Goal: Navigation & Orientation: Find specific page/section

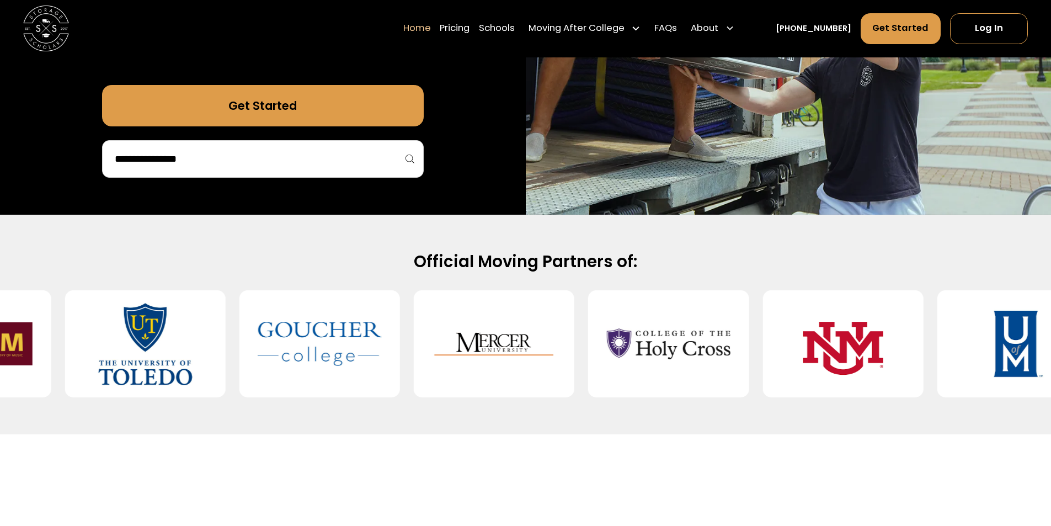
scroll to position [331, 0]
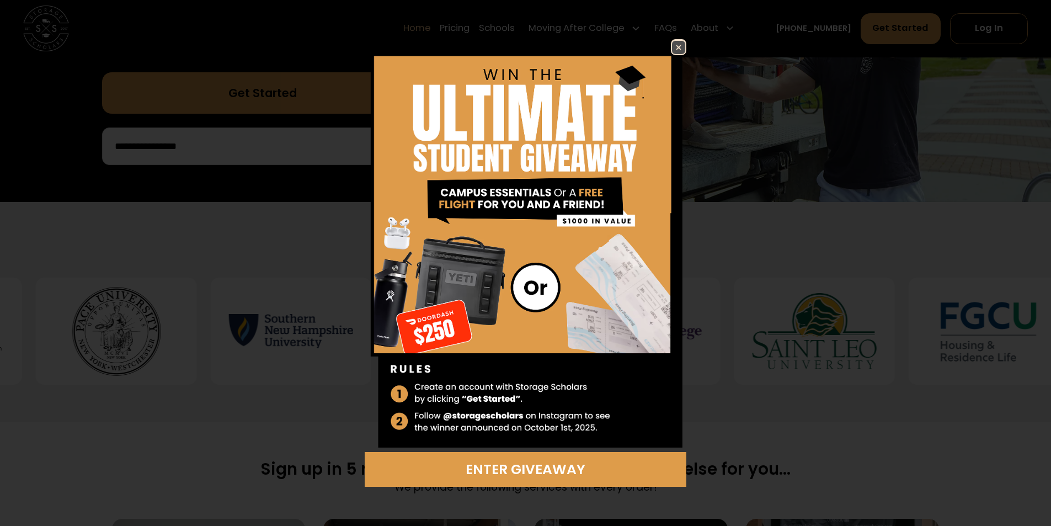
click at [675, 43] on img at bounding box center [678, 47] width 13 height 13
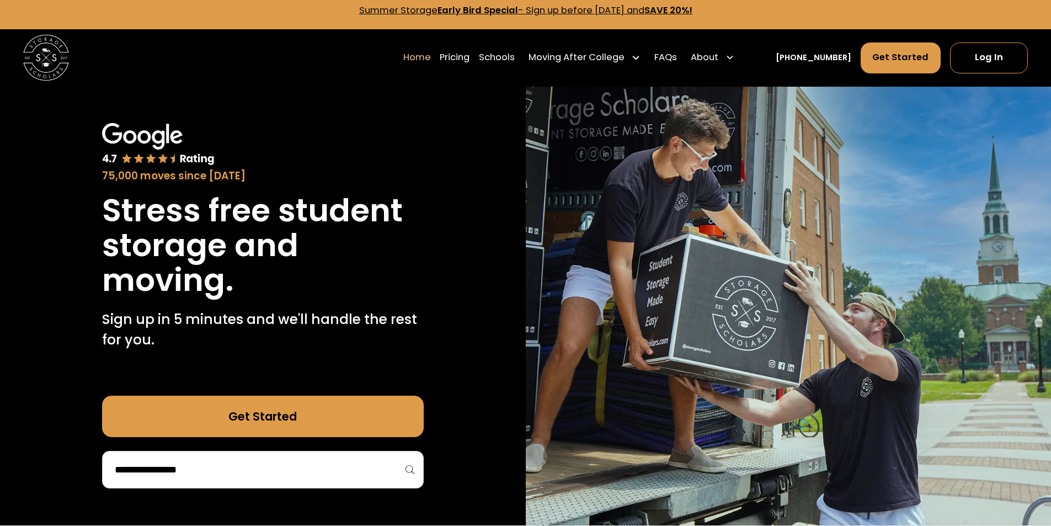
scroll to position [0, 0]
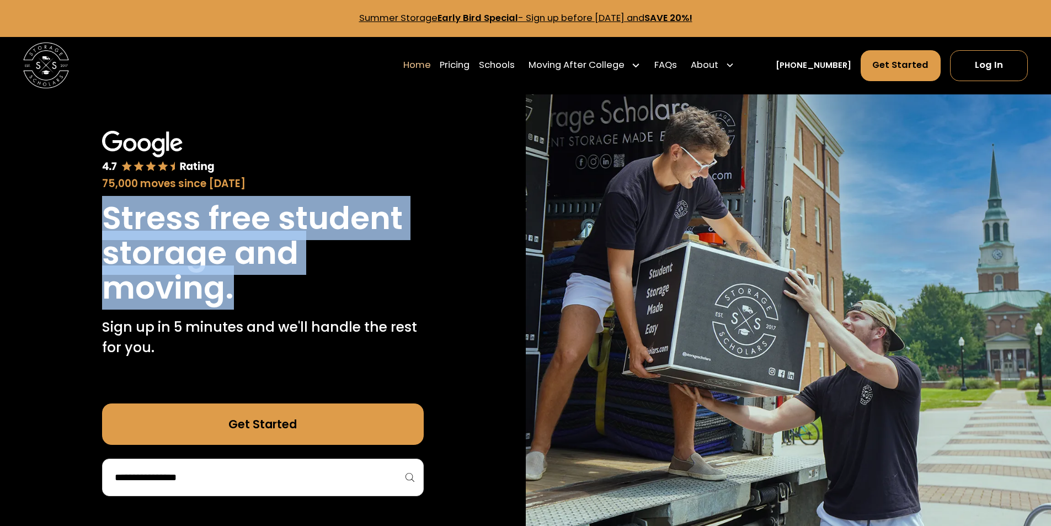
drag, startPoint x: 92, startPoint y: 221, endPoint x: 275, endPoint y: 293, distance: 196.3
click at [275, 293] on div "75,000 moves since [DATE] Stress free student storage and moving. Sign up in 5 …" at bounding box center [263, 313] width 526 height 438
click at [217, 295] on h1 "Stress free student storage and moving." at bounding box center [263, 253] width 322 height 104
drag, startPoint x: 237, startPoint y: 296, endPoint x: 73, endPoint y: 215, distance: 182.3
click at [73, 215] on div "75,000 moves since [DATE] Stress free student storage and moving. Sign up in 5 …" at bounding box center [263, 313] width 526 height 438
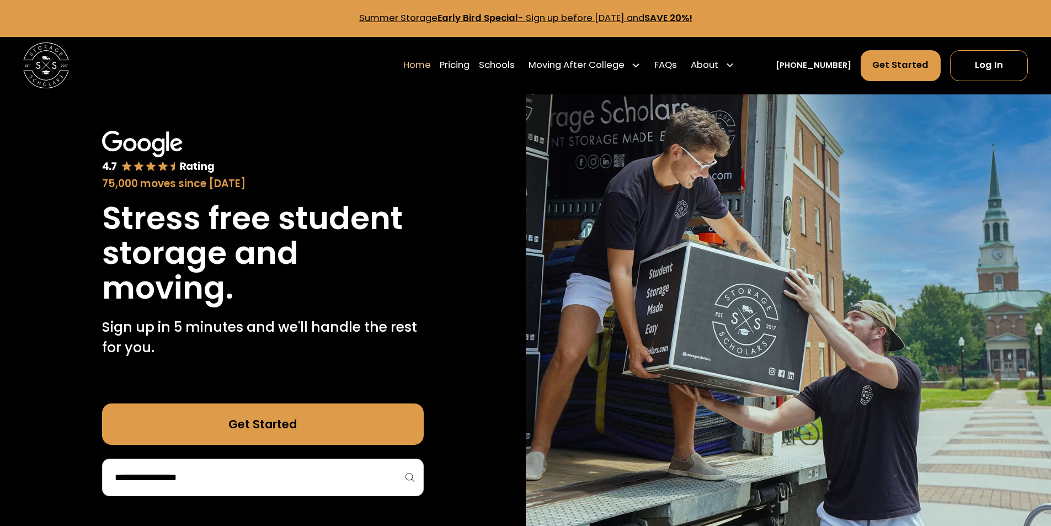
drag, startPoint x: 59, startPoint y: 145, endPoint x: 55, endPoint y: 150, distance: 6.3
click at [55, 150] on div "75,000 moves since [DATE] Stress free student storage and moving. Sign up in 5 …" at bounding box center [263, 313] width 526 height 438
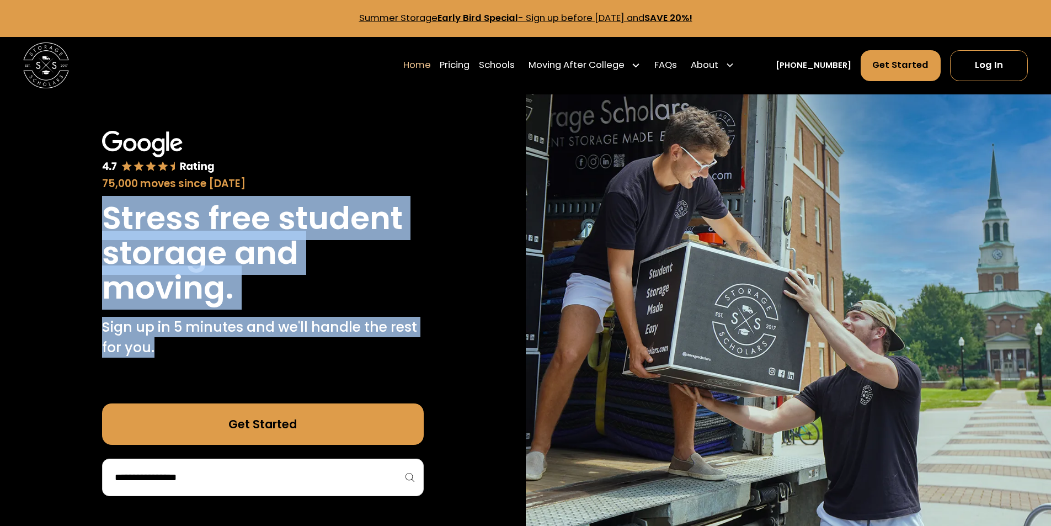
drag, startPoint x: 66, startPoint y: 201, endPoint x: 295, endPoint y: 359, distance: 278.0
click at [295, 359] on div "75,000 moves since [DATE] Stress free student storage and moving. Sign up in 5 …" at bounding box center [263, 313] width 526 height 438
click at [309, 350] on p "Sign up in 5 minutes and we'll handle the rest for you." at bounding box center [263, 337] width 322 height 41
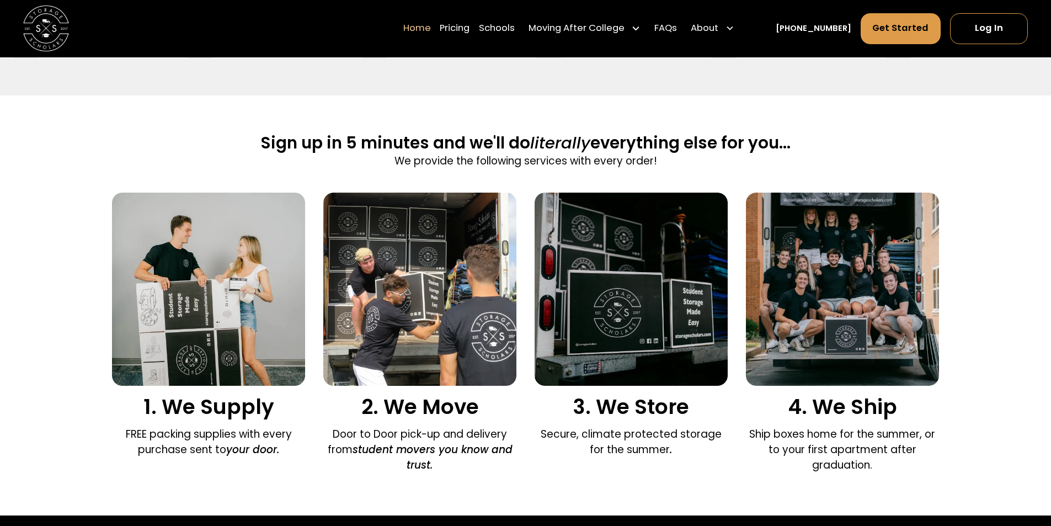
scroll to position [662, 0]
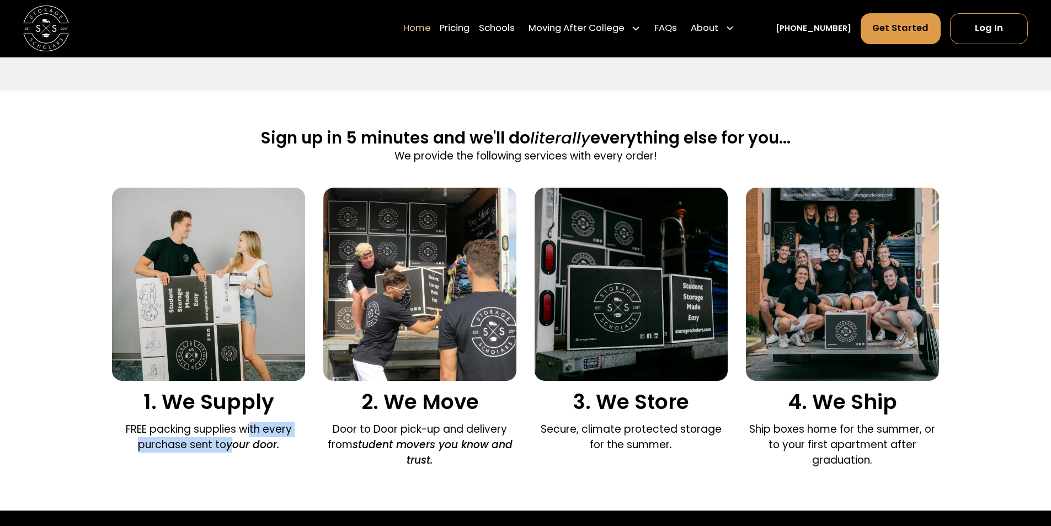
drag, startPoint x: 233, startPoint y: 441, endPoint x: 249, endPoint y: 435, distance: 17.1
click at [249, 435] on p "FREE packing supplies with every purchase sent to your door." at bounding box center [208, 436] width 193 height 31
click at [340, 409] on h3 "2. We Move" at bounding box center [419, 401] width 193 height 25
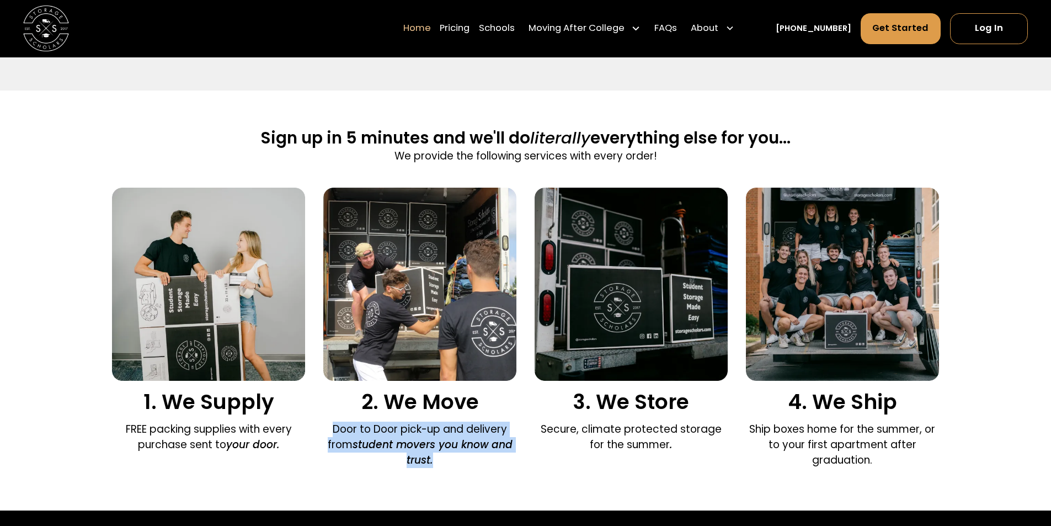
drag, startPoint x: 329, startPoint y: 426, endPoint x: 504, endPoint y: 456, distance: 177.3
click at [504, 456] on p "Door to Door pick-up and delivery from student movers you know and trust." at bounding box center [419, 444] width 193 height 46
click at [488, 445] on em "student movers you know and trust." at bounding box center [432, 452] width 160 height 30
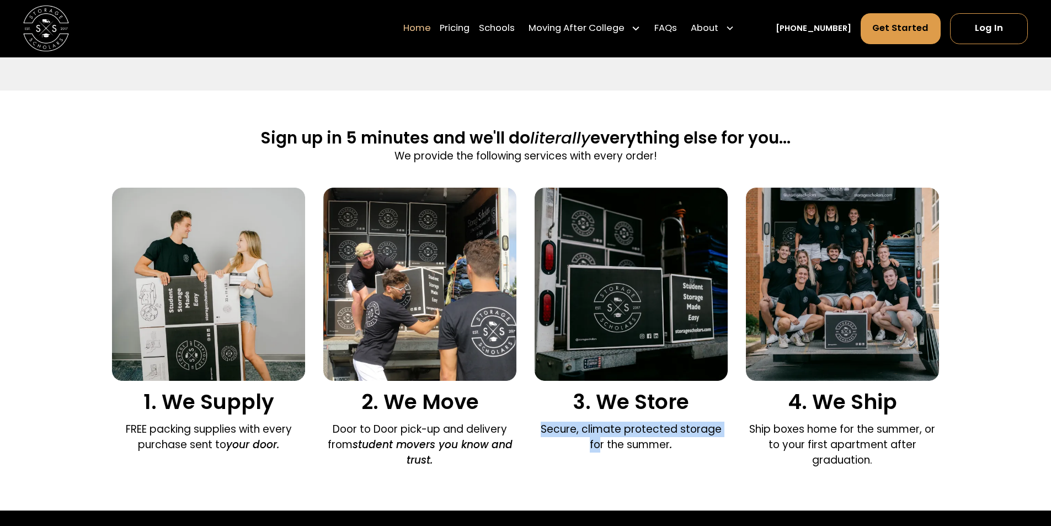
drag, startPoint x: 531, startPoint y: 420, endPoint x: 721, endPoint y: 427, distance: 190.9
click at [721, 427] on div "1. We Supply FREE packing supplies with every purchase sent to your door. 2. We…" at bounding box center [525, 331] width 826 height 286
click at [721, 427] on p "Secure, climate protected storage for the summer ." at bounding box center [630, 436] width 193 height 31
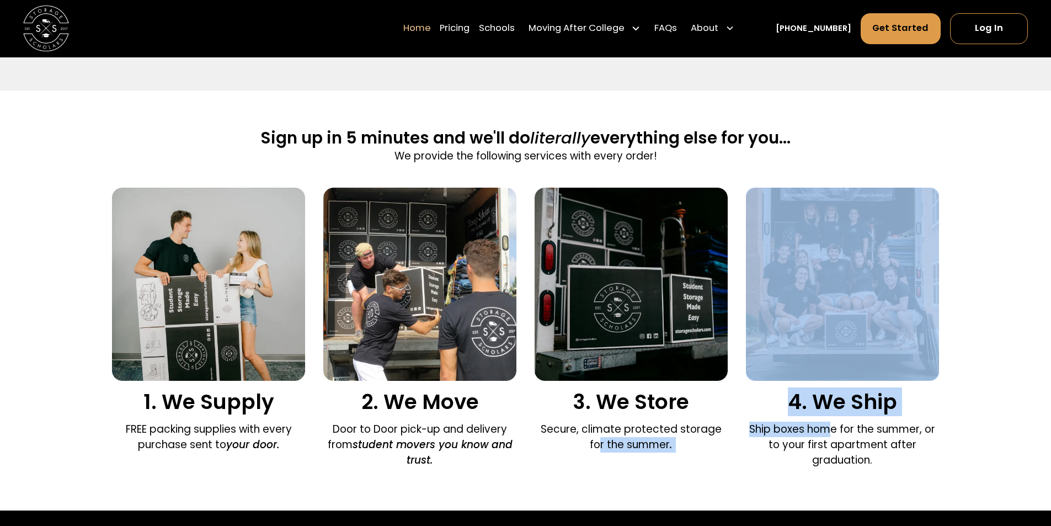
drag, startPoint x: 724, startPoint y: 420, endPoint x: 830, endPoint y: 421, distance: 106.5
click at [830, 421] on div "1. We Supply FREE packing supplies with every purchase sent to your door. 2. We…" at bounding box center [525, 331] width 826 height 286
click at [830, 421] on div "4. We Ship Ship boxes home for the summer, or to your first apartment after gra…" at bounding box center [842, 331] width 193 height 286
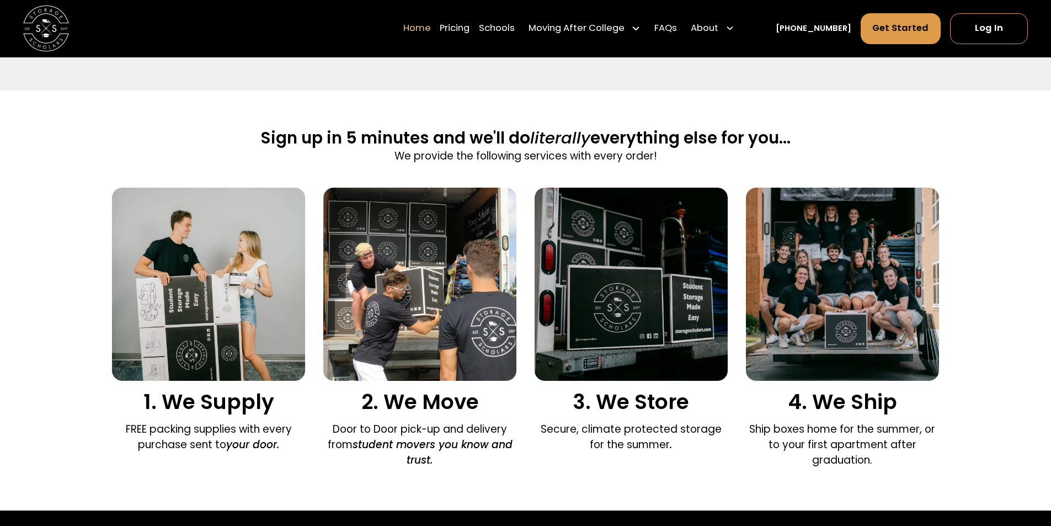
click at [799, 408] on h3 "4. We Ship" at bounding box center [842, 401] width 193 height 25
click at [811, 429] on p "Ship boxes home for the summer, or to your first apartment after graduation." at bounding box center [842, 444] width 193 height 46
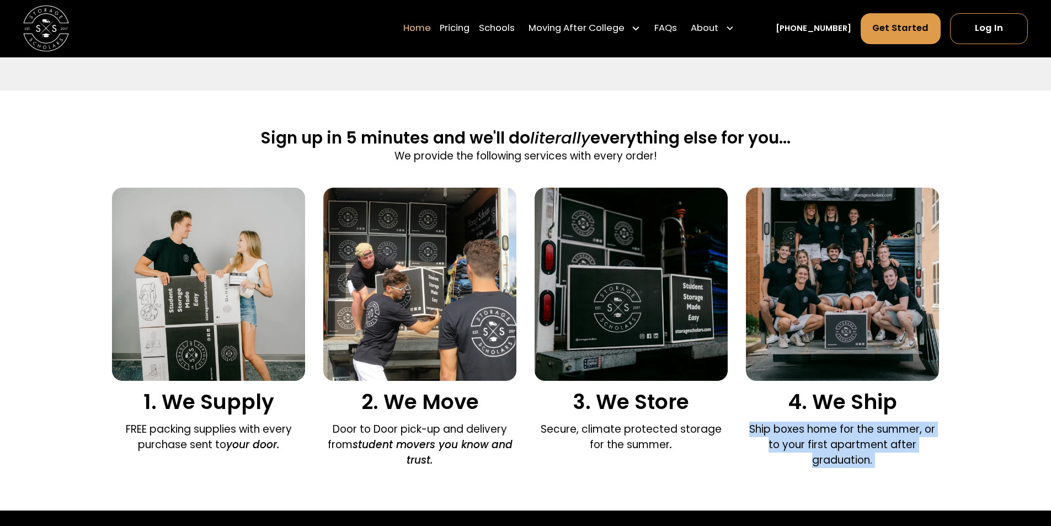
click at [811, 429] on p "Ship boxes home for the summer, or to your first apartment after graduation." at bounding box center [842, 444] width 193 height 46
click at [806, 451] on p "Ship boxes home for the summer, or to your first apartment after graduation." at bounding box center [842, 444] width 193 height 46
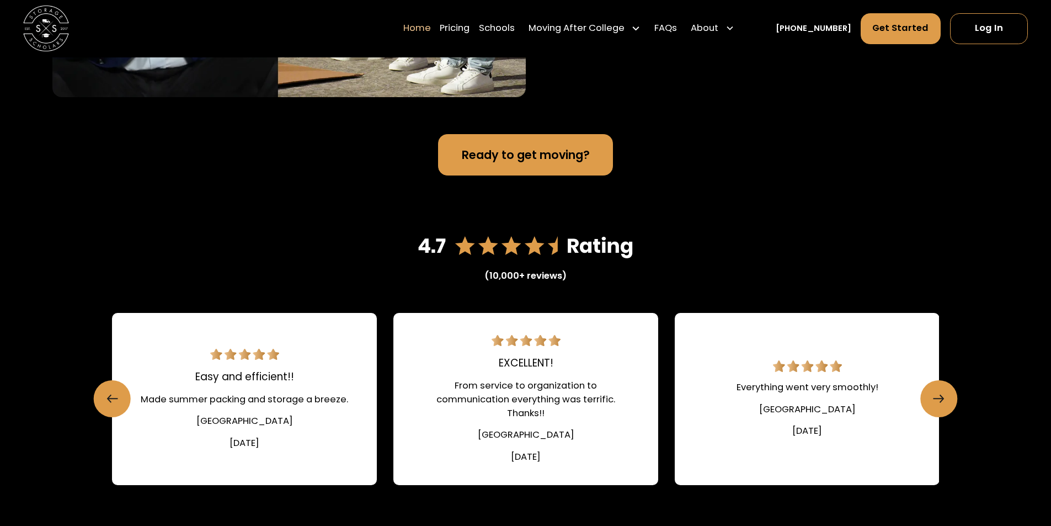
scroll to position [1544, 0]
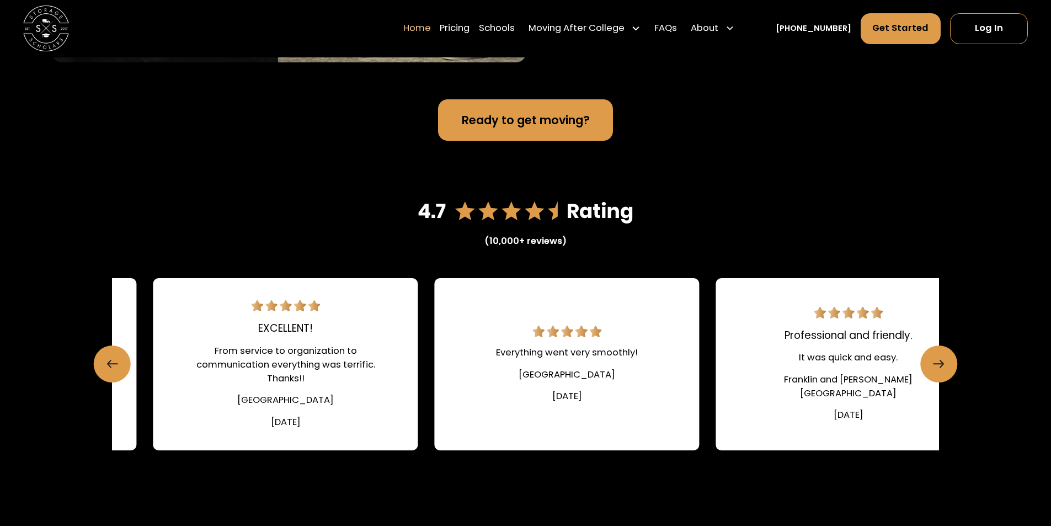
click at [412, 312] on link "EXCELLENT! From service to organization to communication everything was terrifi…" at bounding box center [285, 364] width 265 height 172
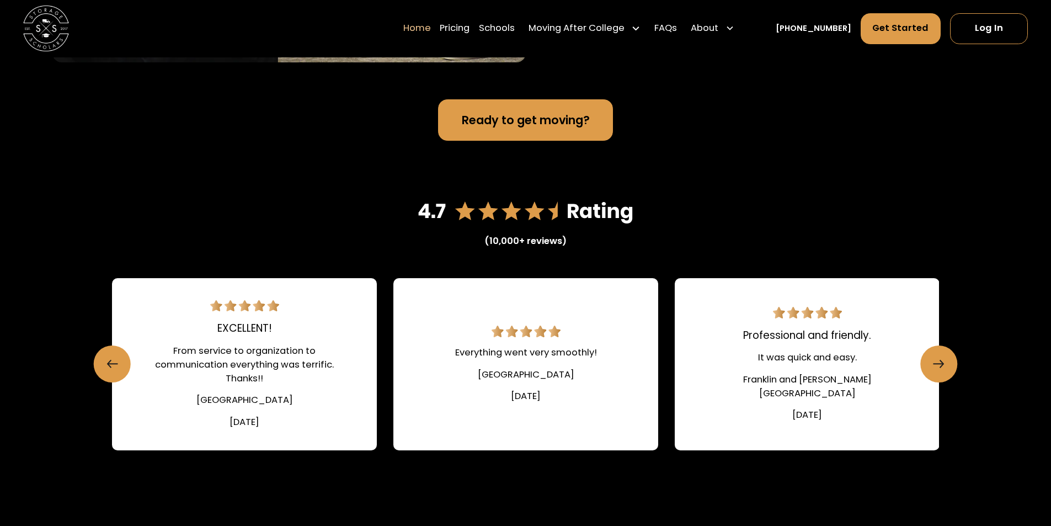
click at [944, 345] on div "(10,000+ reviews) Easy and efficient!! Made summer packing and storage a breeze…" at bounding box center [525, 351] width 1051 height 420
click at [940, 360] on icon "Next slide" at bounding box center [937, 364] width 10 height 18
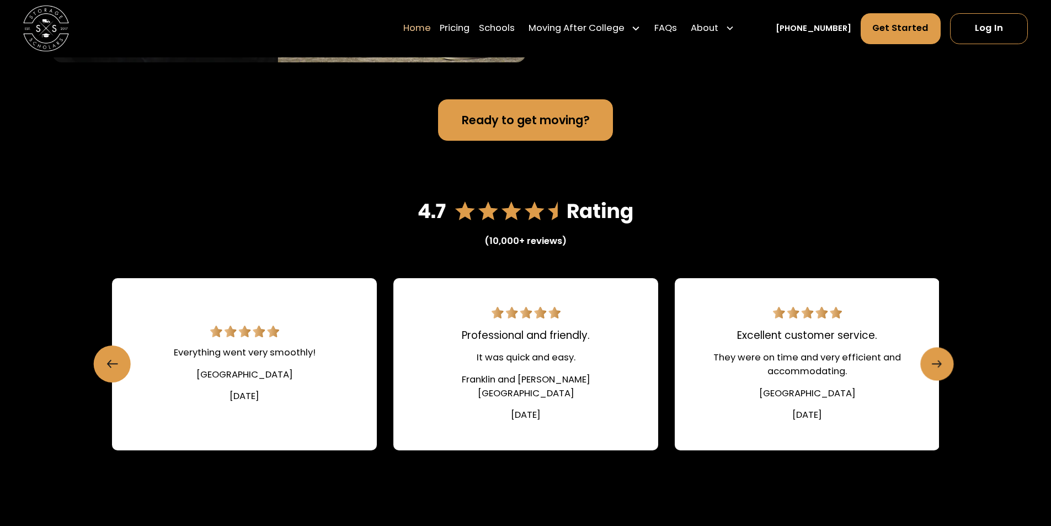
click at [938, 360] on icon "Next slide" at bounding box center [937, 364] width 10 height 18
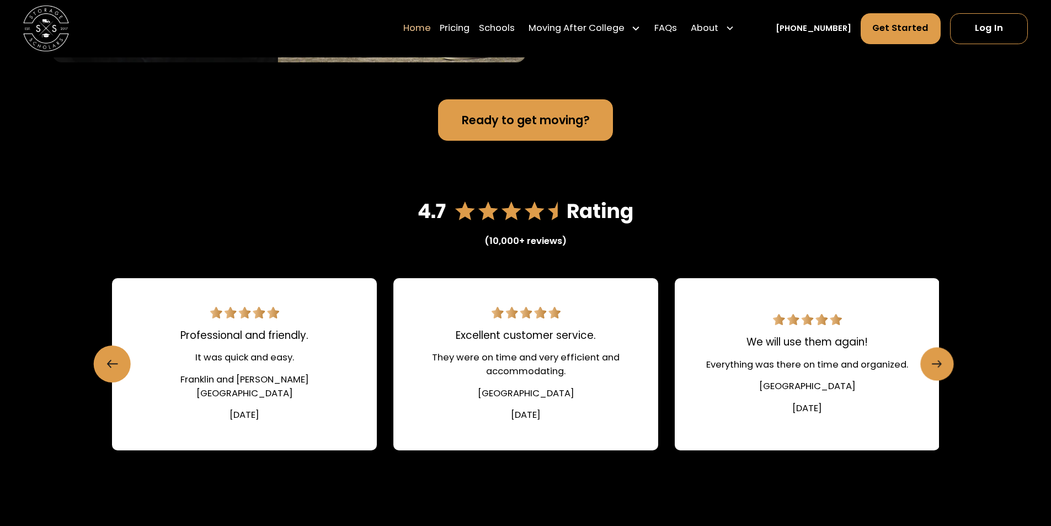
click at [938, 360] on icon "Next slide" at bounding box center [937, 364] width 10 height 18
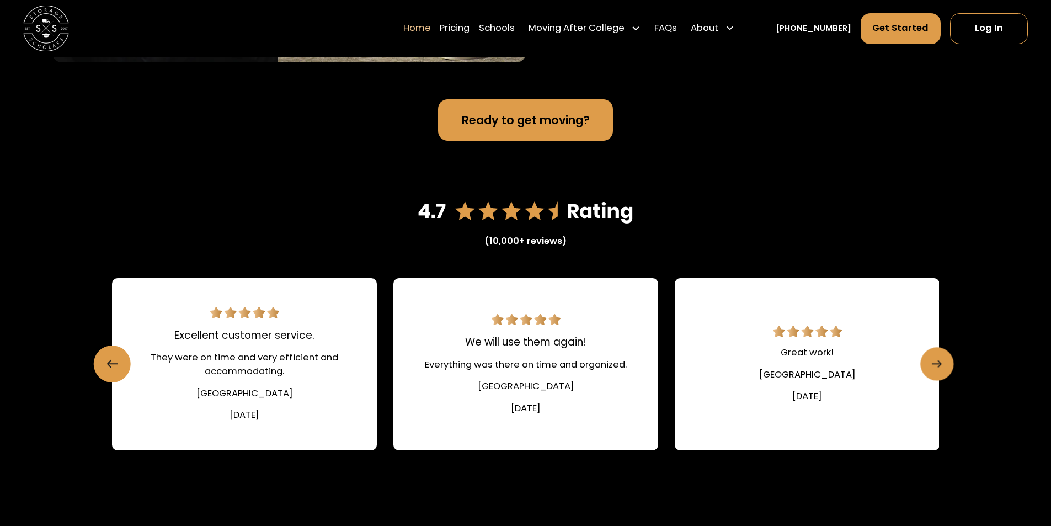
click at [938, 360] on icon "Next slide" at bounding box center [937, 364] width 10 height 18
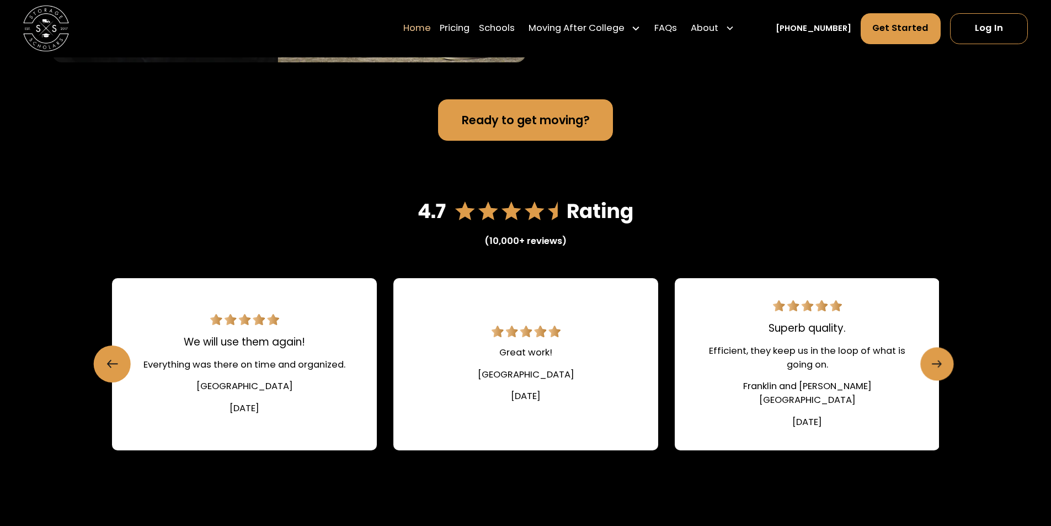
click at [938, 360] on icon "Next slide" at bounding box center [937, 364] width 10 height 18
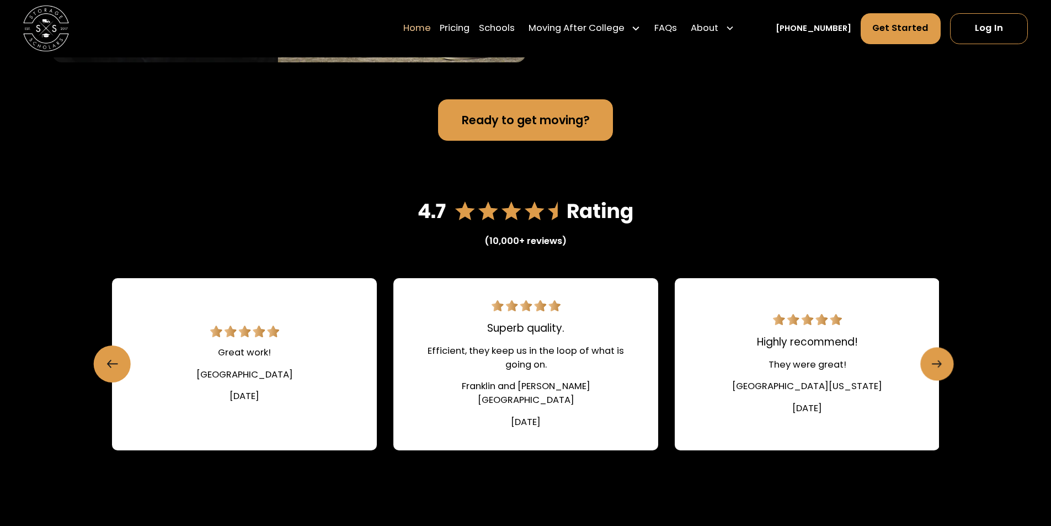
click at [938, 360] on icon "Next slide" at bounding box center [937, 364] width 10 height 18
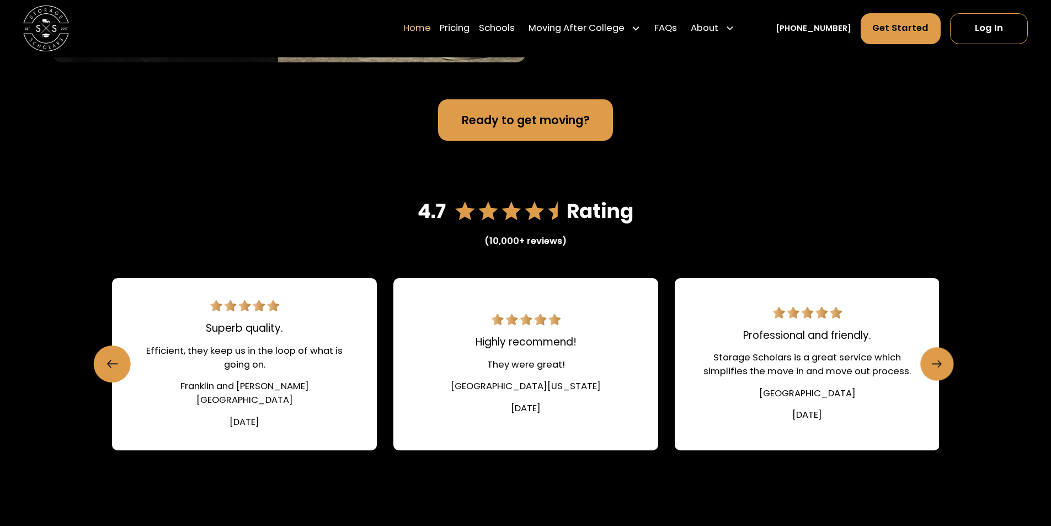
click at [938, 360] on icon "Next slide" at bounding box center [937, 364] width 10 height 18
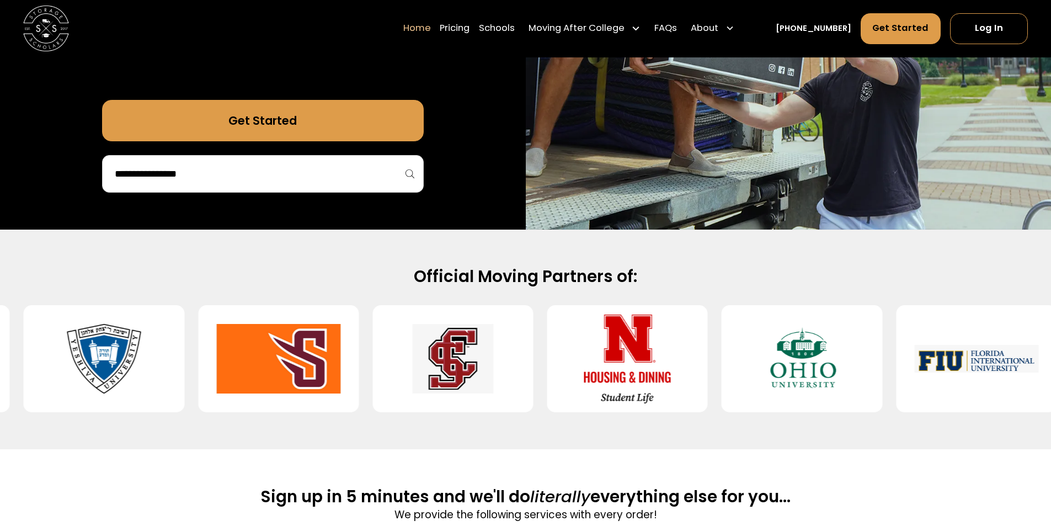
scroll to position [331, 0]
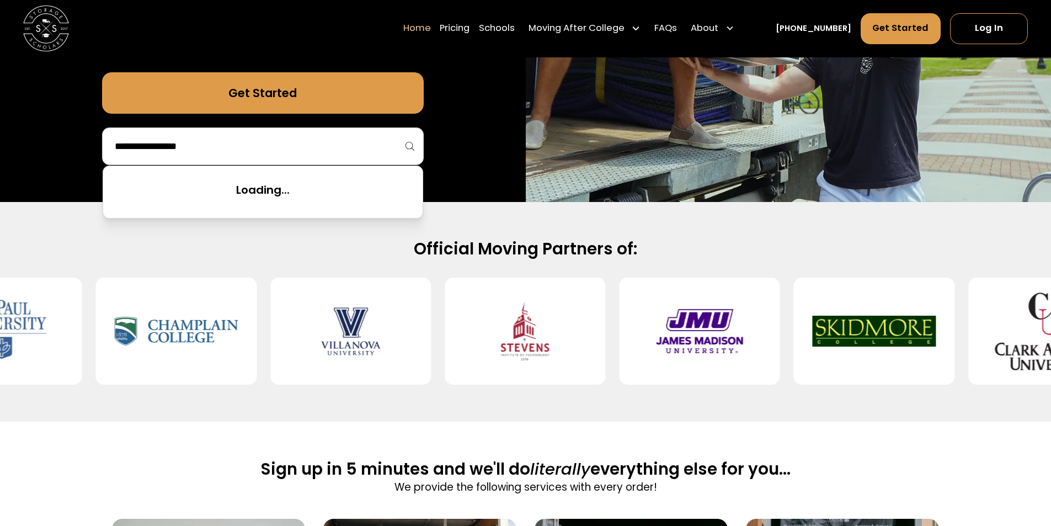
click at [306, 140] on input "search" at bounding box center [263, 146] width 298 height 19
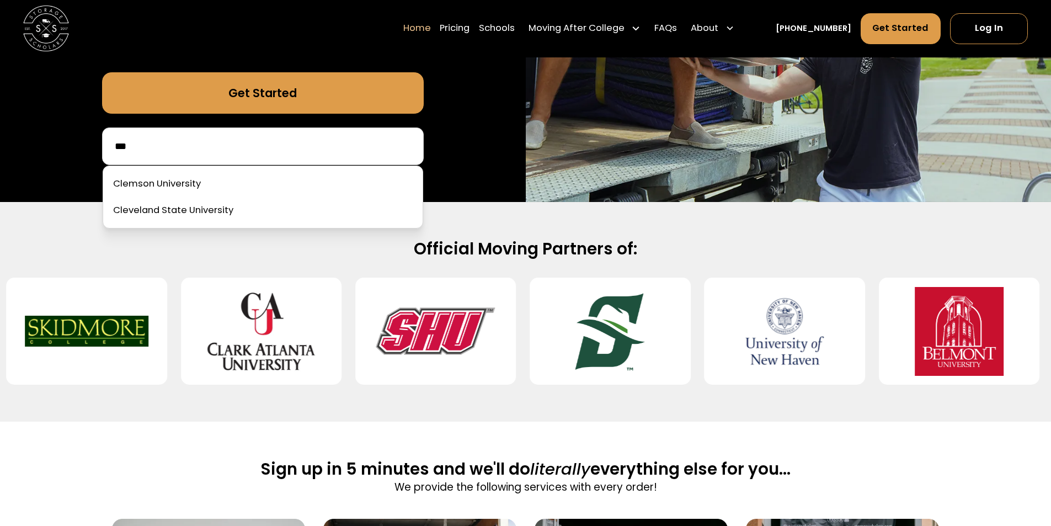
scroll to position [0, 0]
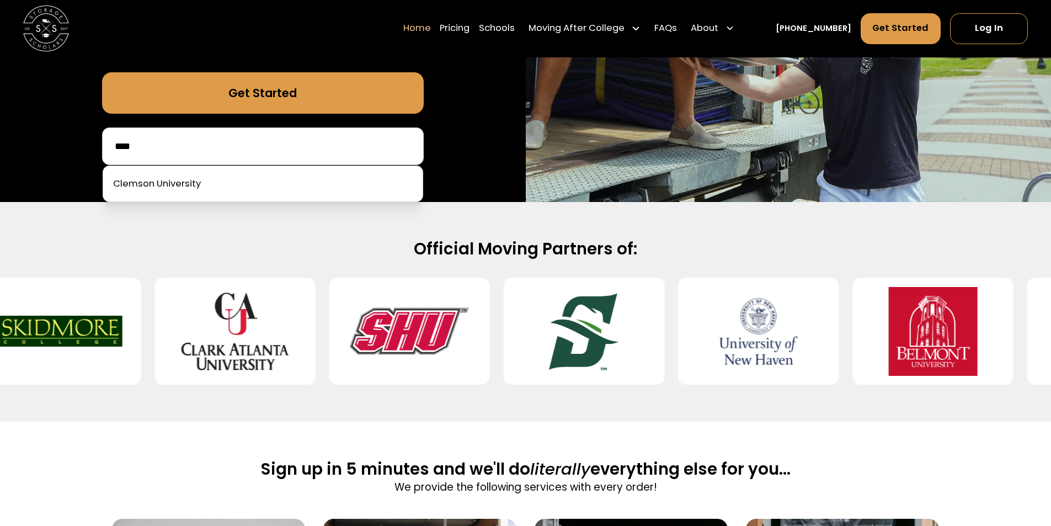
type input "*****"
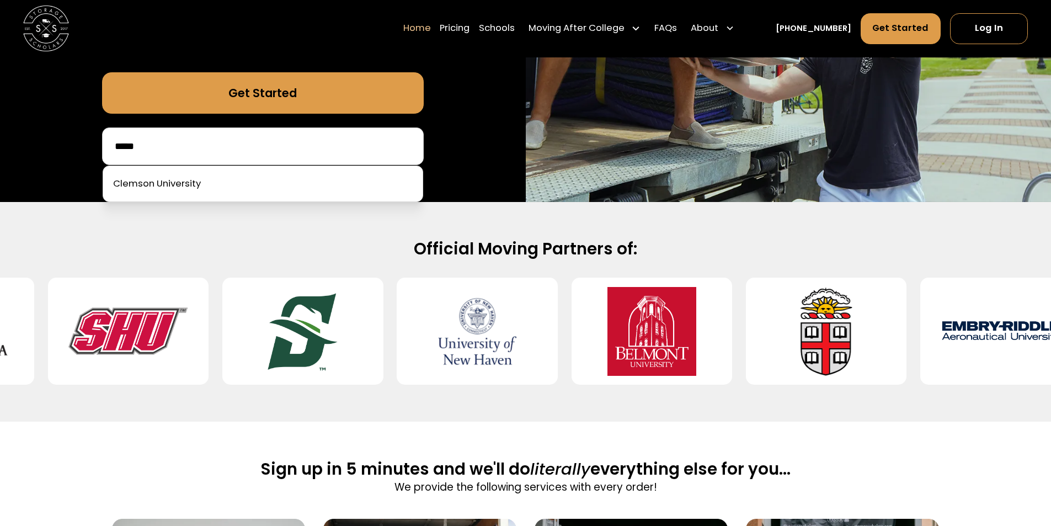
drag, startPoint x: 206, startPoint y: 150, endPoint x: 95, endPoint y: 145, distance: 110.4
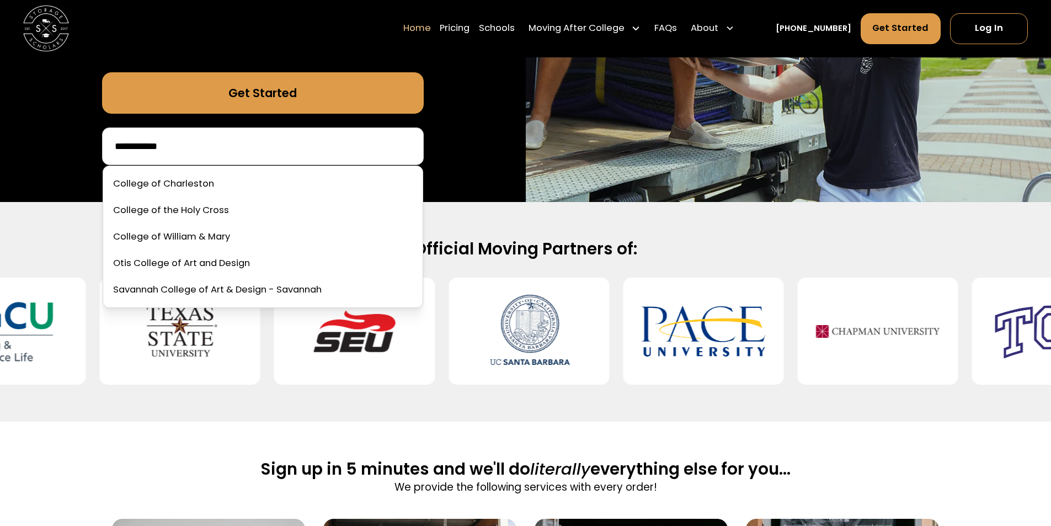
type input "**********"
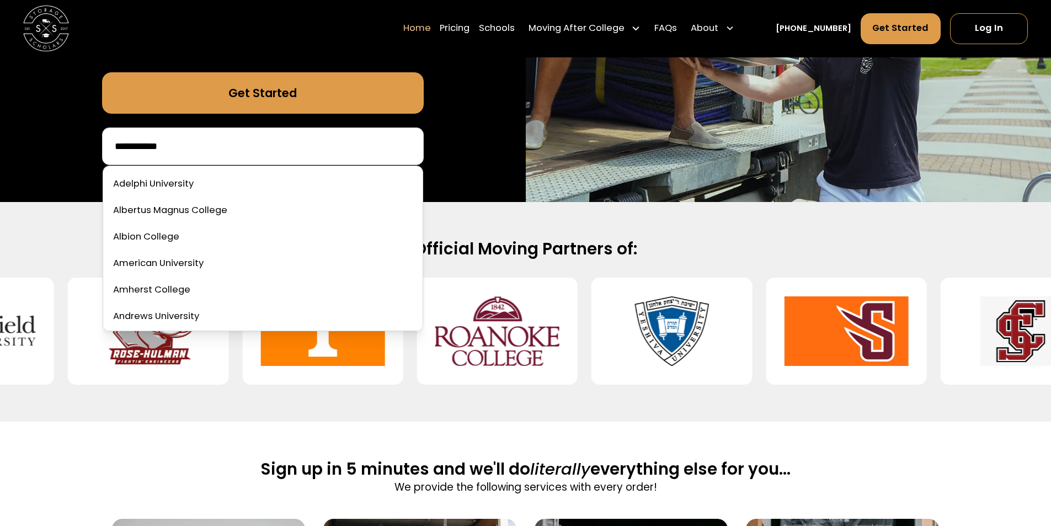
drag, startPoint x: 179, startPoint y: 148, endPoint x: 115, endPoint y: 152, distance: 64.1
click at [115, 152] on input "**********" at bounding box center [263, 146] width 298 height 19
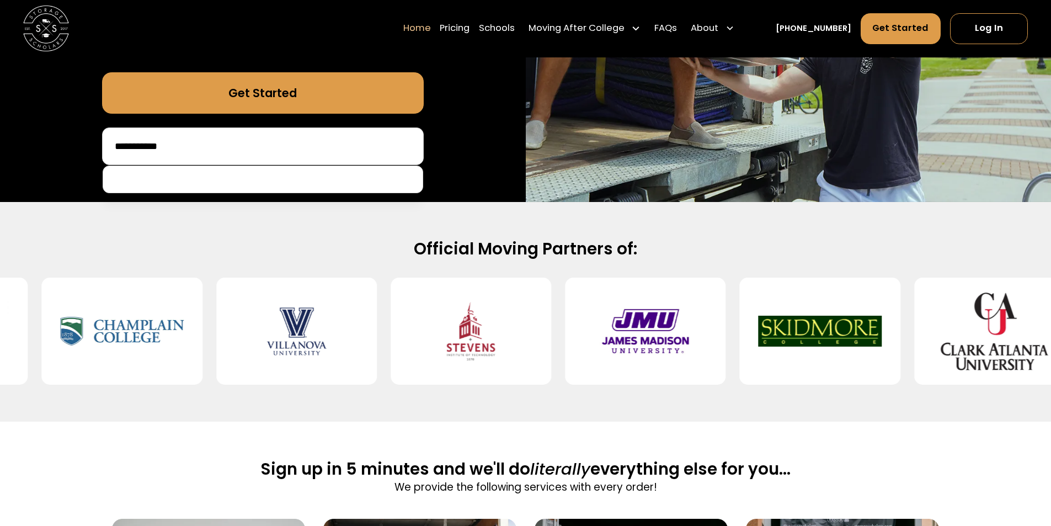
type input "**********"
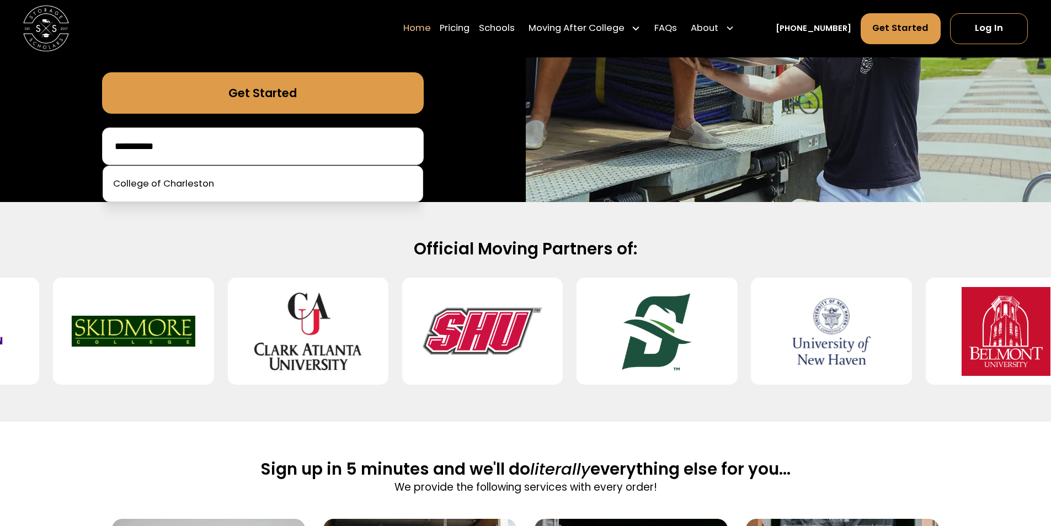
drag, startPoint x: 212, startPoint y: 151, endPoint x: 61, endPoint y: 158, distance: 151.3
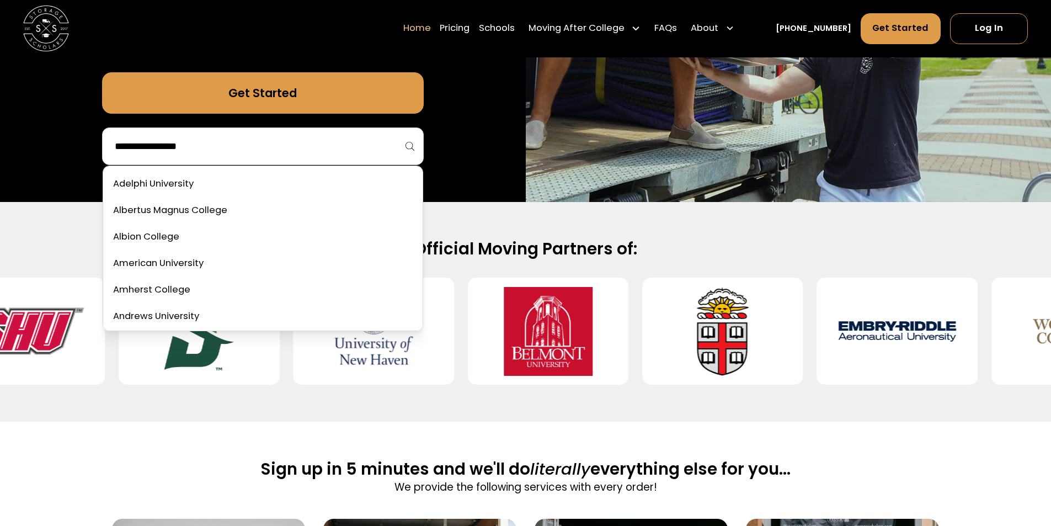
click at [0, 236] on div "Official Moving Partners of:" at bounding box center [525, 312] width 1051 height 220
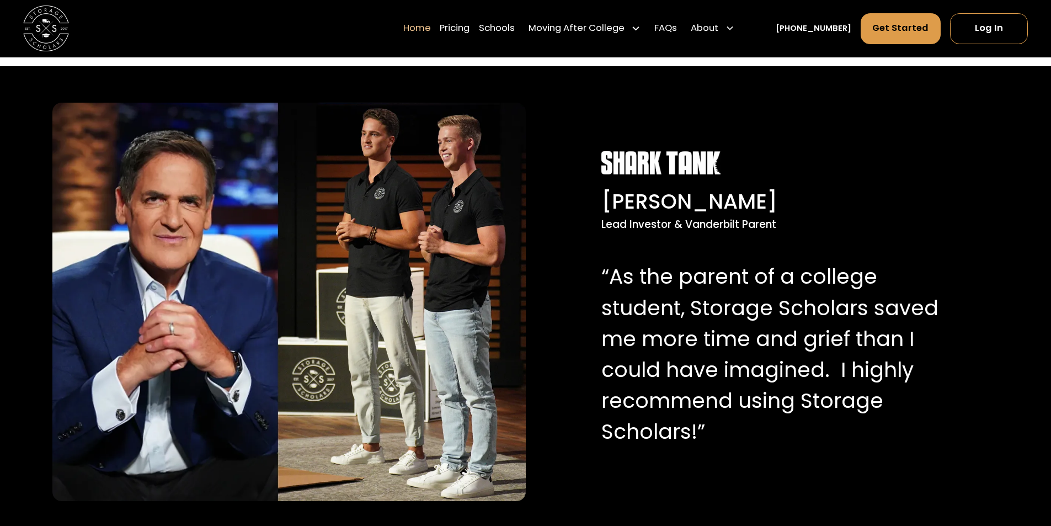
scroll to position [1103, 0]
